Goal: Task Accomplishment & Management: Manage account settings

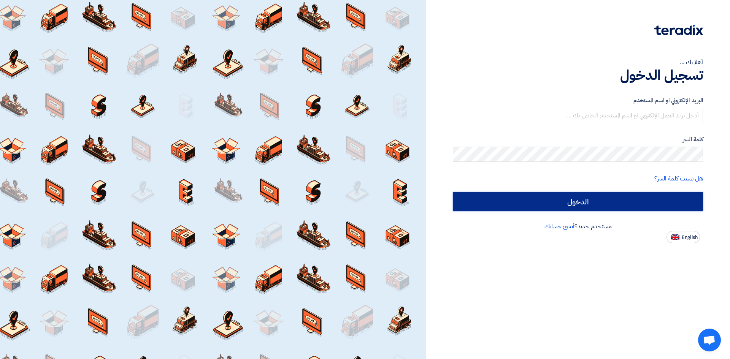
click at [638, 198] on input "الدخول" at bounding box center [578, 201] width 250 height 19
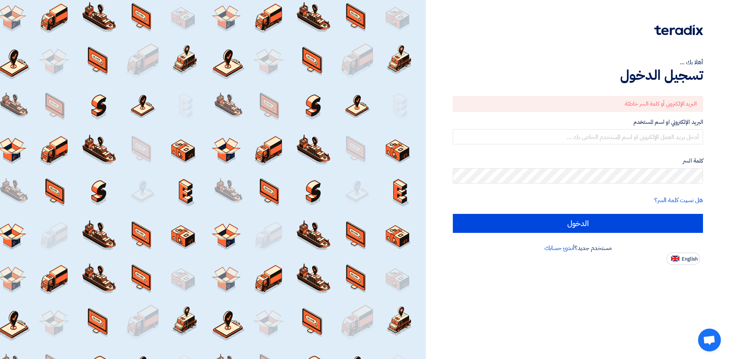
click at [657, 117] on form "البريد الإلكتروني أو كلمة السر خاطئة البريد الإلكتروني او اسم المستخدم كلمة الس…" at bounding box center [578, 164] width 250 height 137
click at [646, 146] on form "البريد الإلكتروني أو كلمة السر خاطئة البريد الإلكتروني او اسم المستخدم كلمة الس…" at bounding box center [578, 164] width 250 height 137
click at [647, 139] on input "text" at bounding box center [578, 136] width 250 height 15
type input "[PERSON_NAME][EMAIL_ADDRESS][DOMAIN_NAME]"
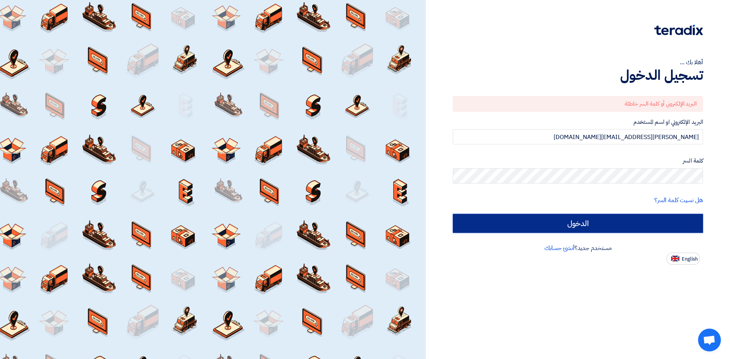
click at [636, 224] on input "الدخول" at bounding box center [578, 223] width 250 height 19
type input "Sign in"
